Goal: Navigation & Orientation: Find specific page/section

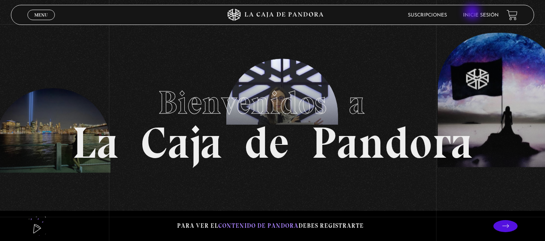
click at [473, 13] on link "Inicie sesión" at bounding box center [480, 15] width 35 height 5
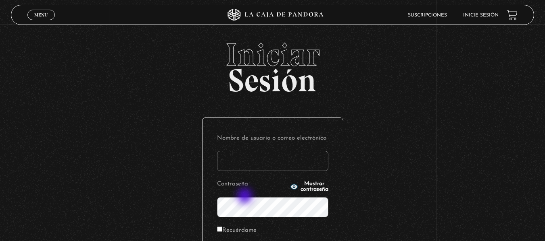
scroll to position [69, 0]
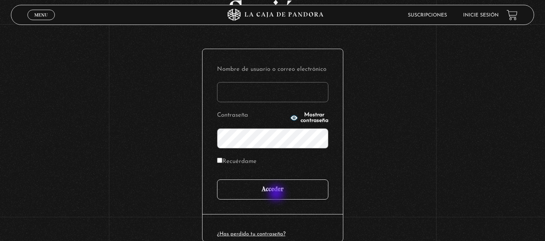
type input "lauris91019@gmail.com"
click at [277, 194] on input "Acceder" at bounding box center [272, 190] width 111 height 20
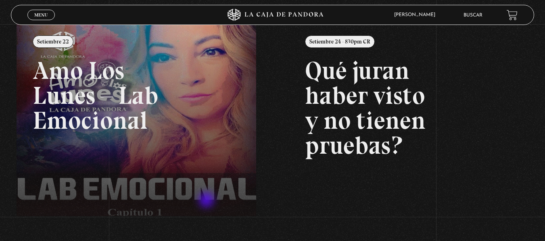
scroll to position [99, 0]
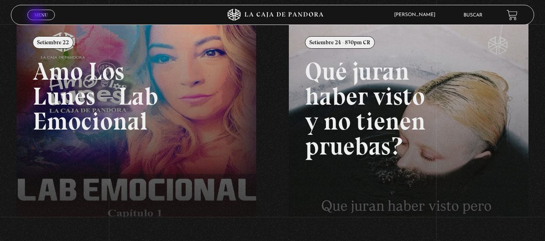
click at [37, 17] on span "Menu" at bounding box center [40, 14] width 13 height 5
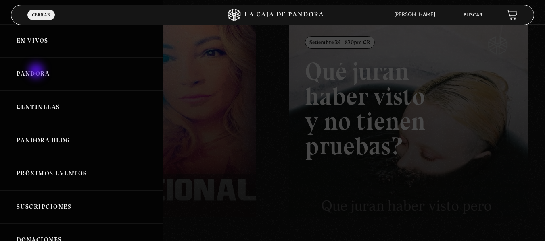
click at [37, 72] on link "Pandora" at bounding box center [81, 73] width 163 height 33
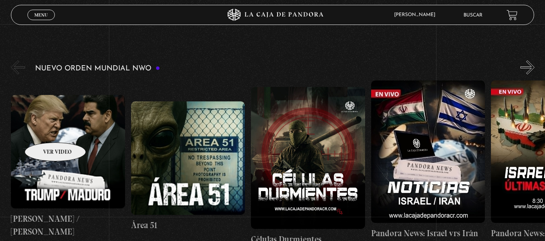
scroll to position [108, 0]
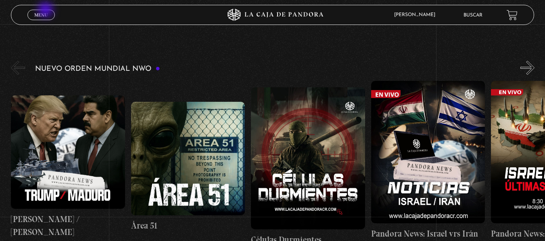
click at [46, 10] on link "Menu Cerrar" at bounding box center [40, 15] width 27 height 10
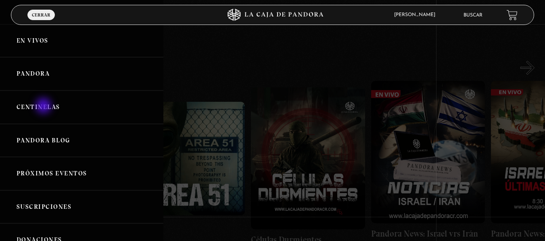
click at [44, 107] on link "Centinelas" at bounding box center [81, 107] width 163 height 33
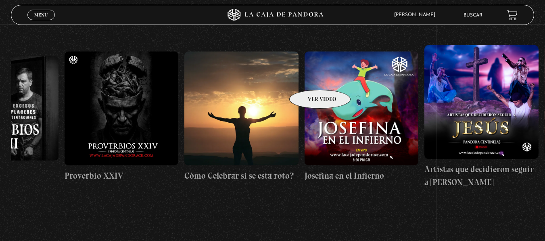
scroll to position [0, 3065]
